Goal: Task Accomplishment & Management: Use online tool/utility

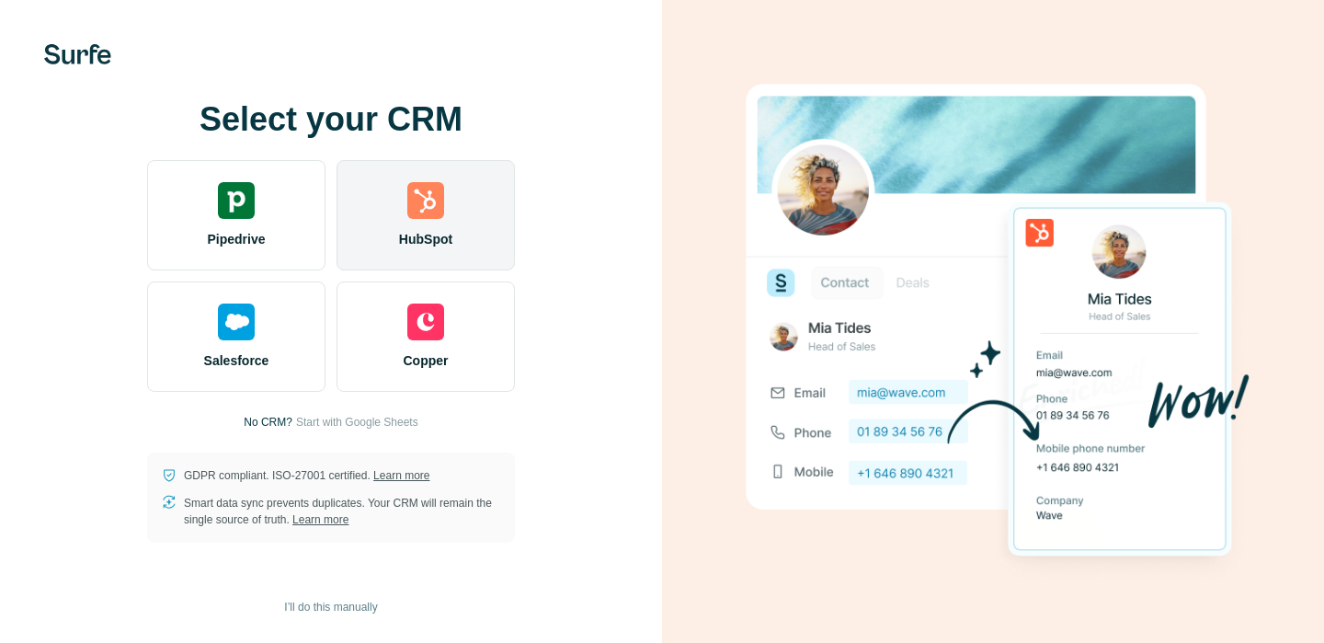
click at [481, 203] on div "HubSpot" at bounding box center [425, 215] width 178 height 110
